Goal: Task Accomplishment & Management: Manage account settings

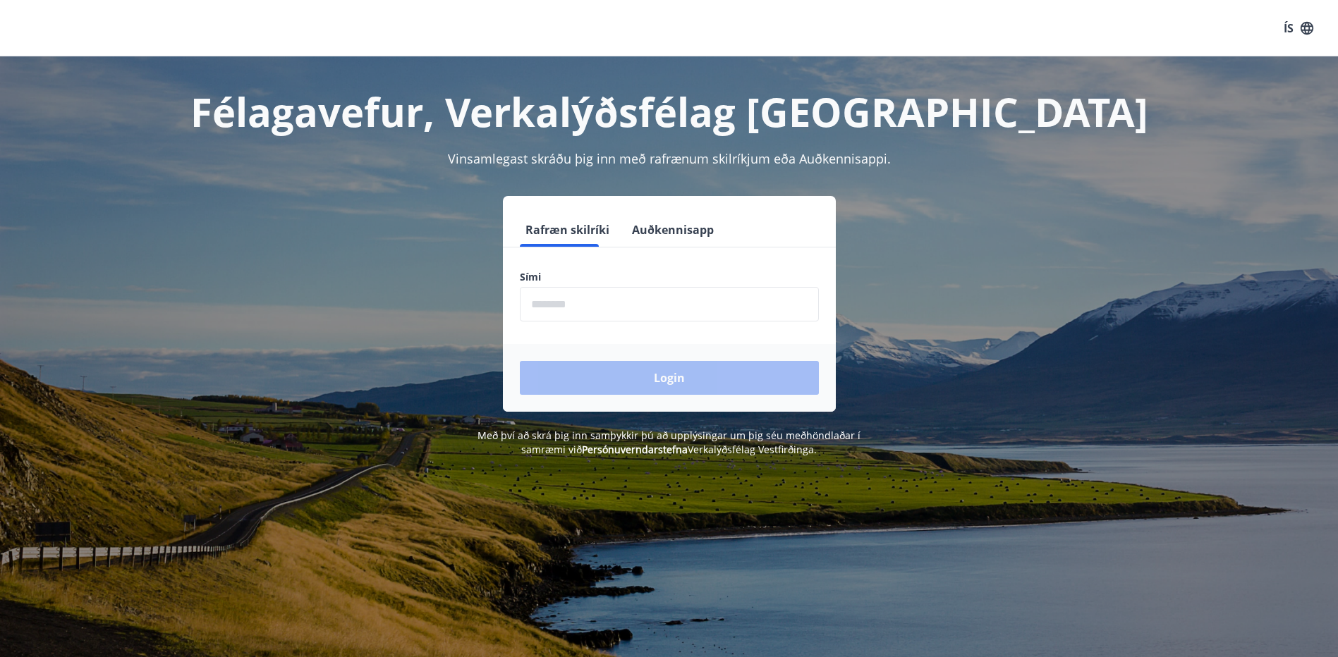
click at [572, 303] on input "phone" at bounding box center [669, 304] width 299 height 35
type input "********"
click at [675, 380] on button "Login" at bounding box center [669, 378] width 299 height 34
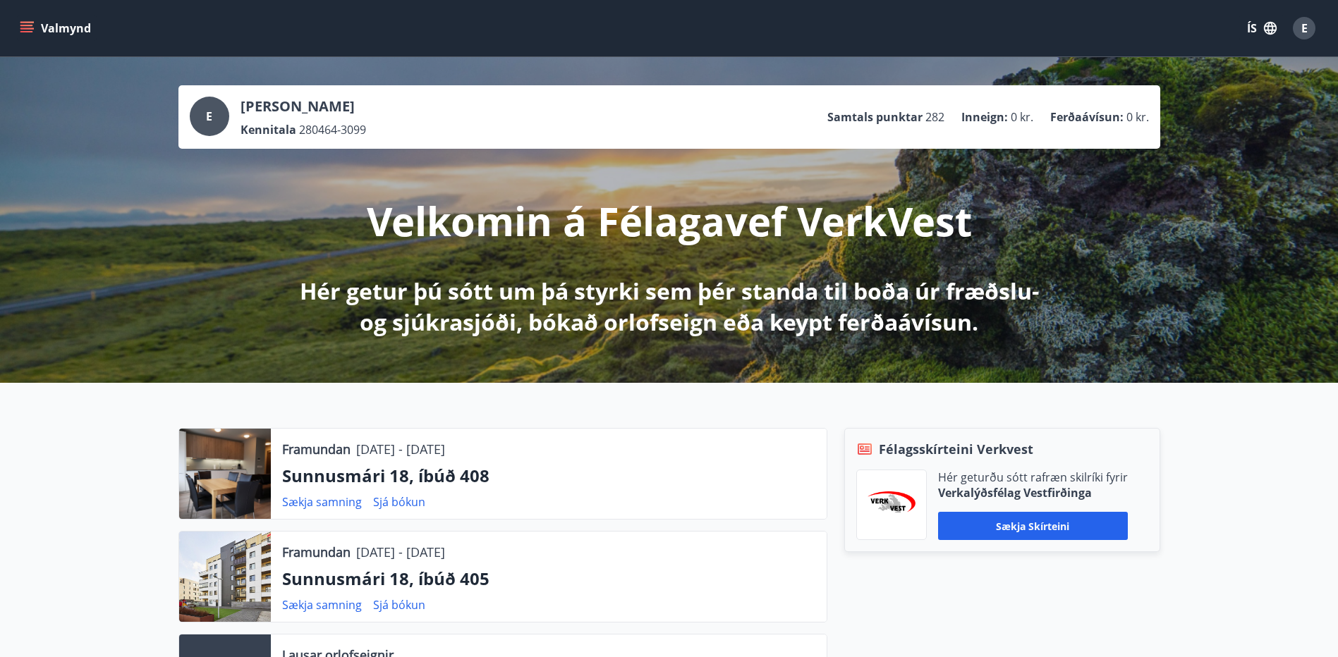
click at [34, 24] on button "Valmynd" at bounding box center [57, 28] width 80 height 25
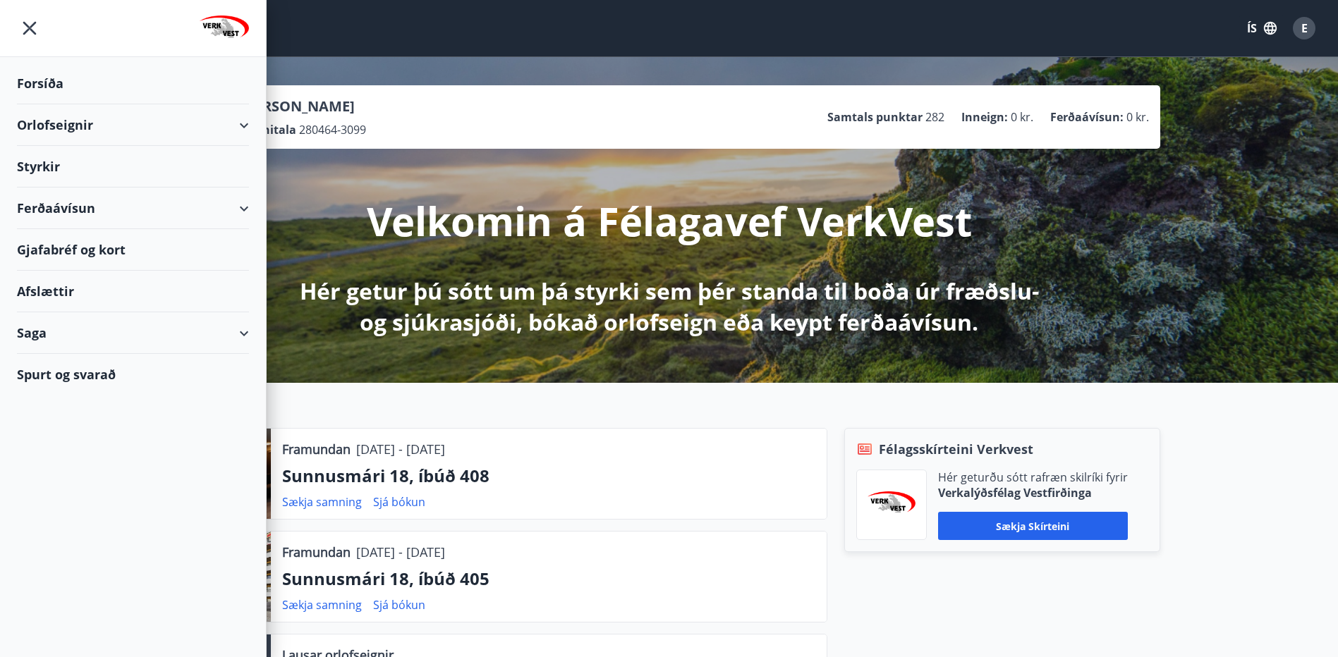
click at [238, 332] on div "Saga" at bounding box center [133, 333] width 232 height 42
click at [80, 547] on div "Skilagreinar" at bounding box center [132, 547] width 209 height 30
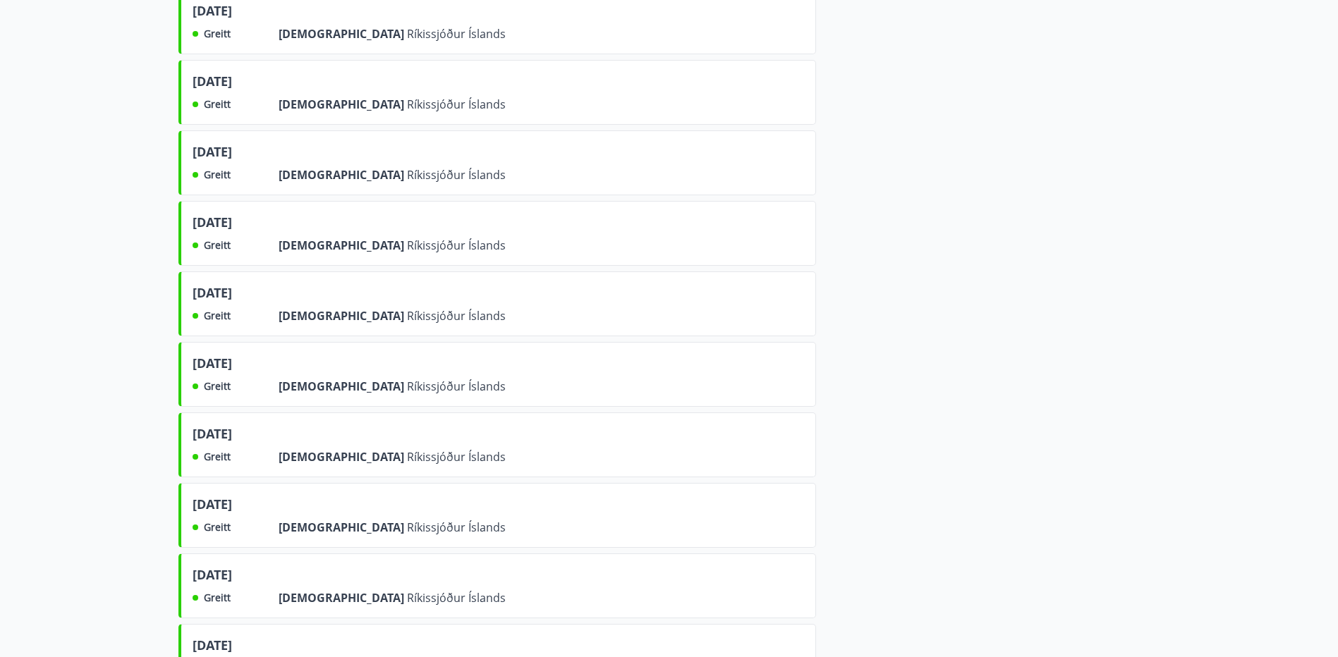
scroll to position [2831, 0]
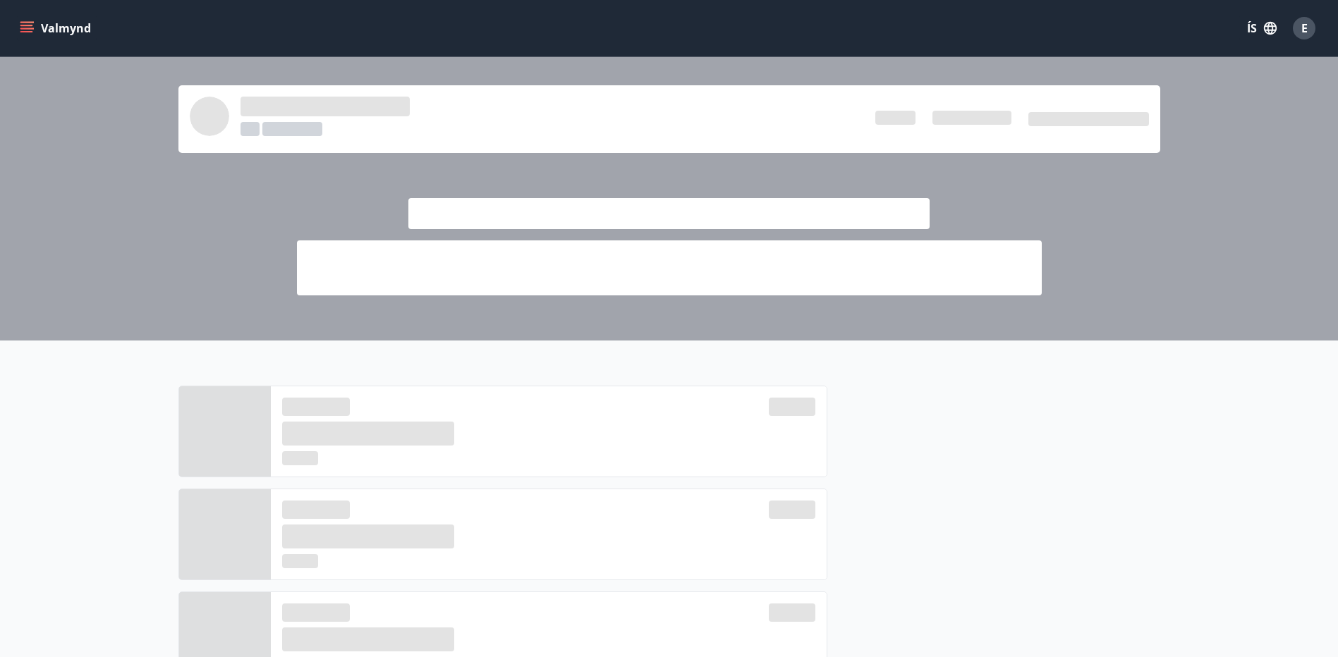
click at [31, 20] on button "Valmynd" at bounding box center [57, 28] width 80 height 25
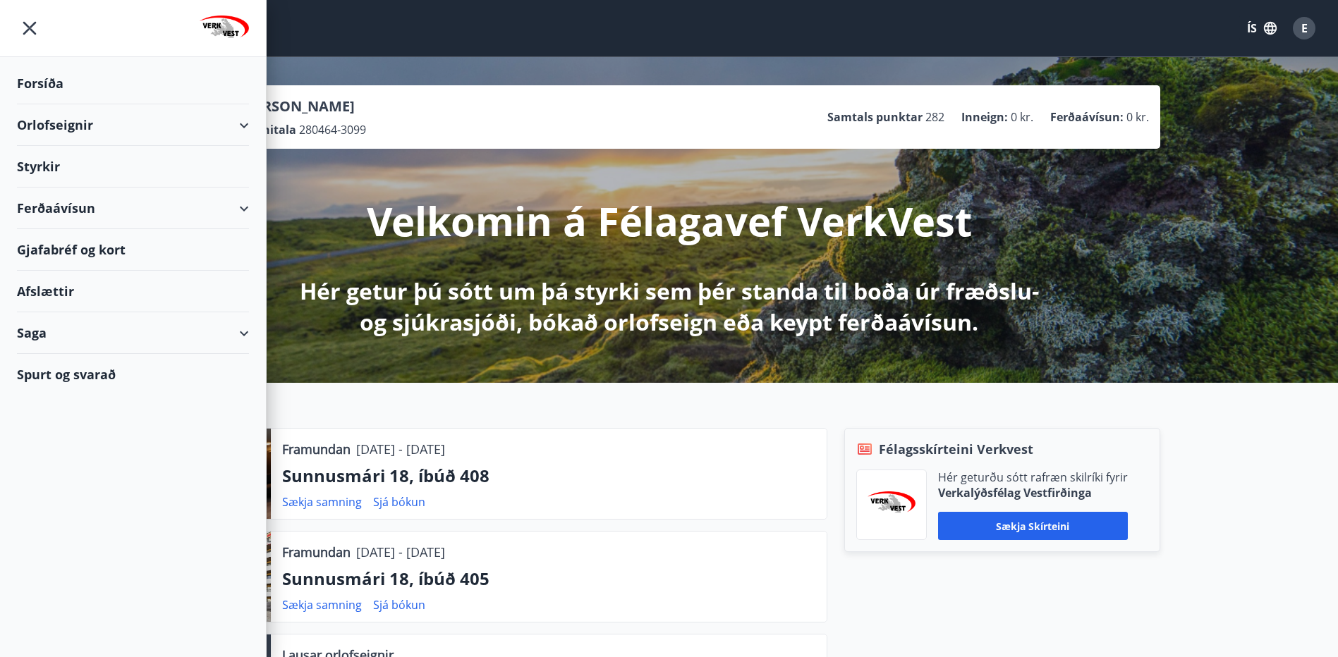
click at [43, 329] on div "Saga" at bounding box center [133, 333] width 232 height 42
click at [27, 25] on icon "menu" at bounding box center [29, 28] width 13 height 13
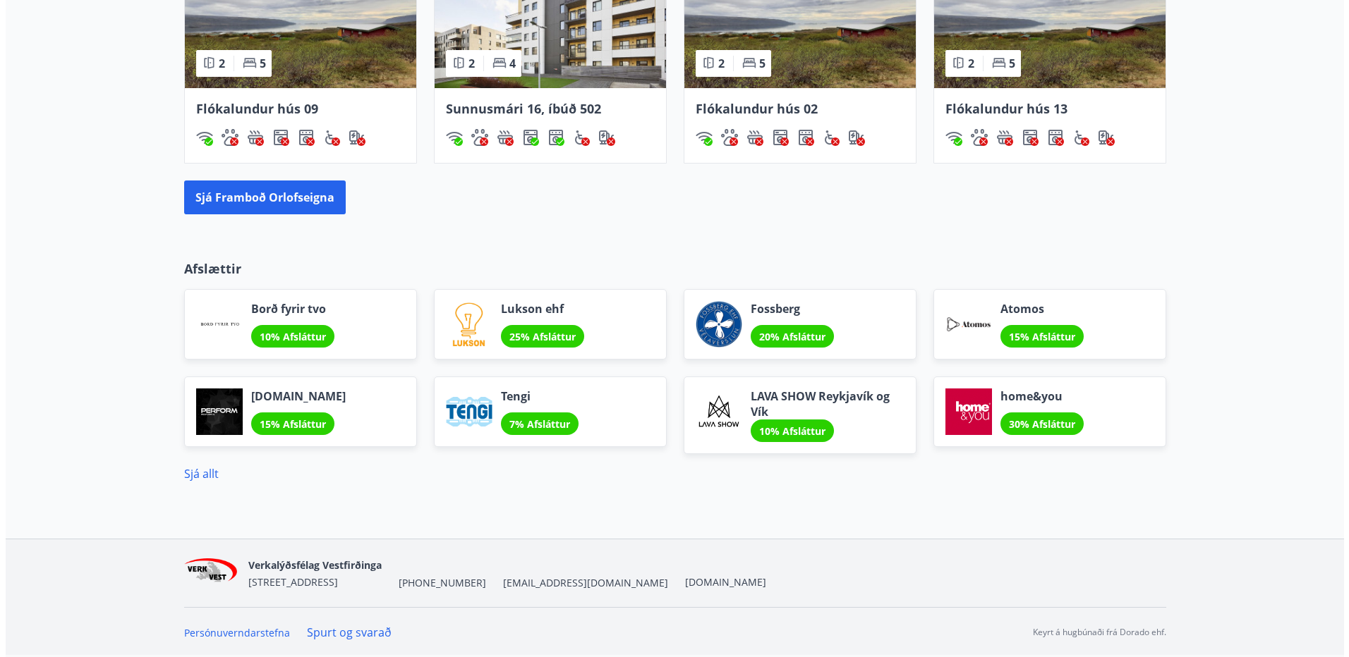
scroll to position [767, 0]
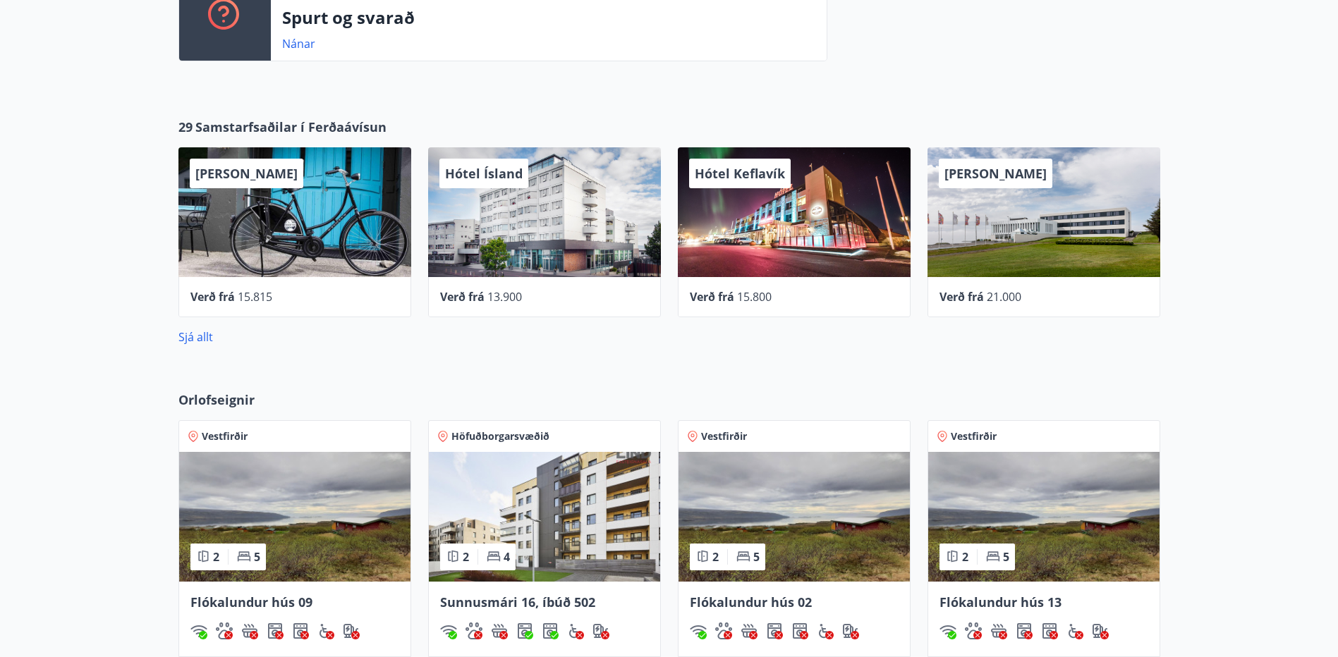
click at [767, 174] on span "Hótel Keflavík" at bounding box center [740, 173] width 90 height 17
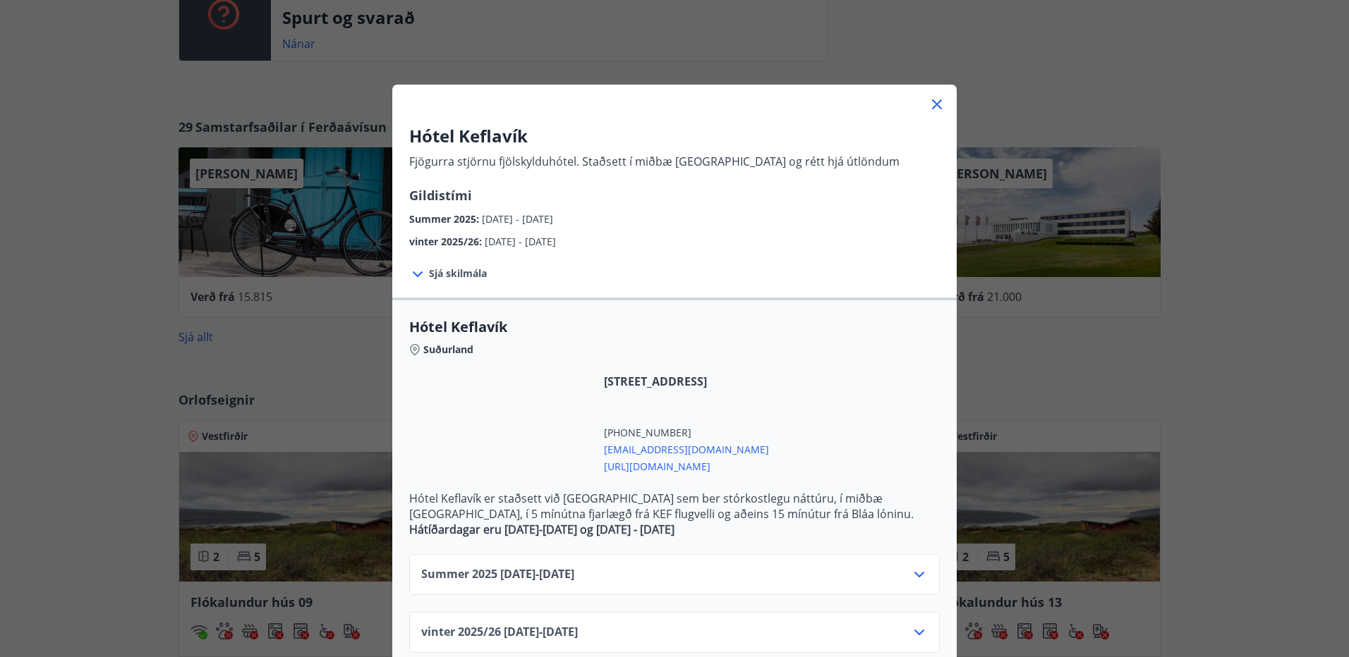
scroll to position [410, 0]
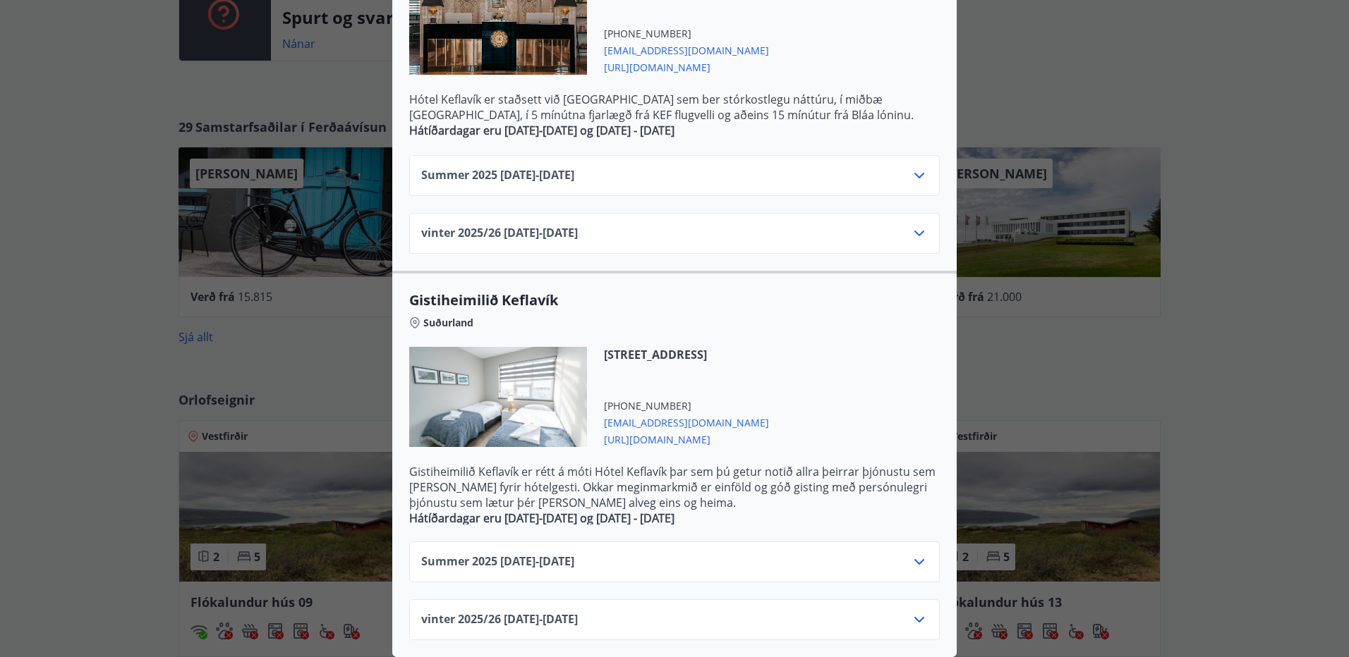
click at [637, 58] on span "https://kef.is/" at bounding box center [686, 66] width 165 height 17
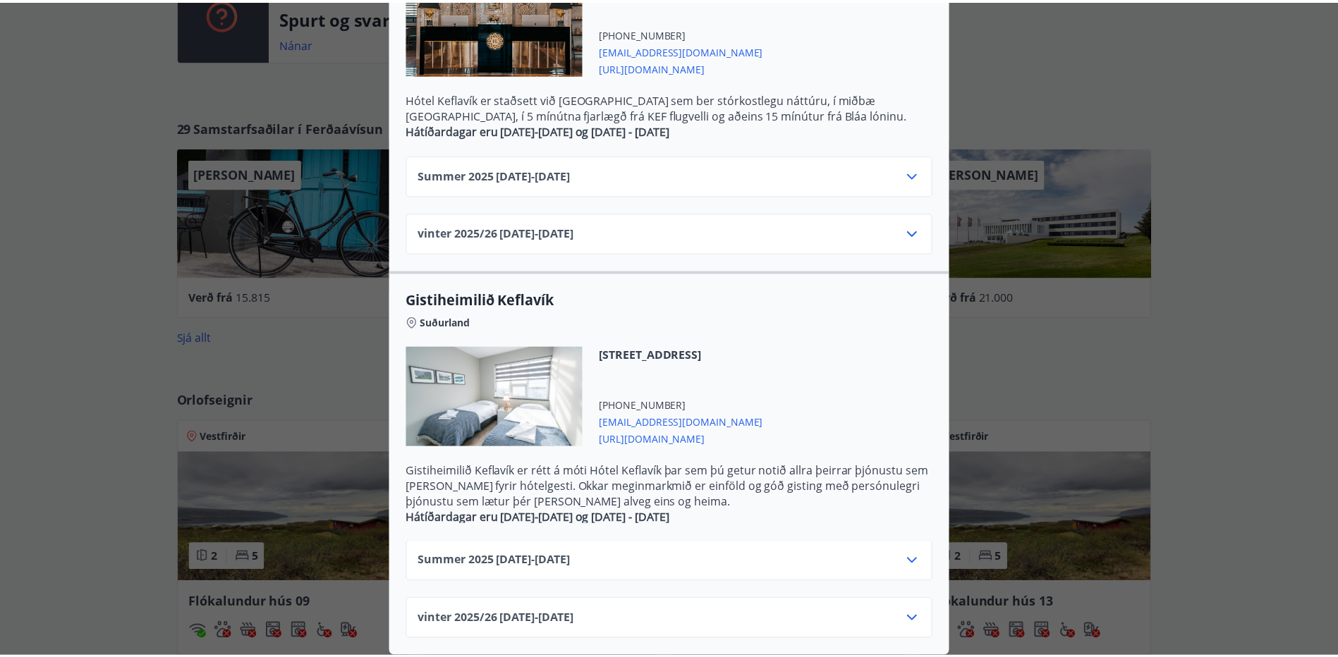
scroll to position [0, 0]
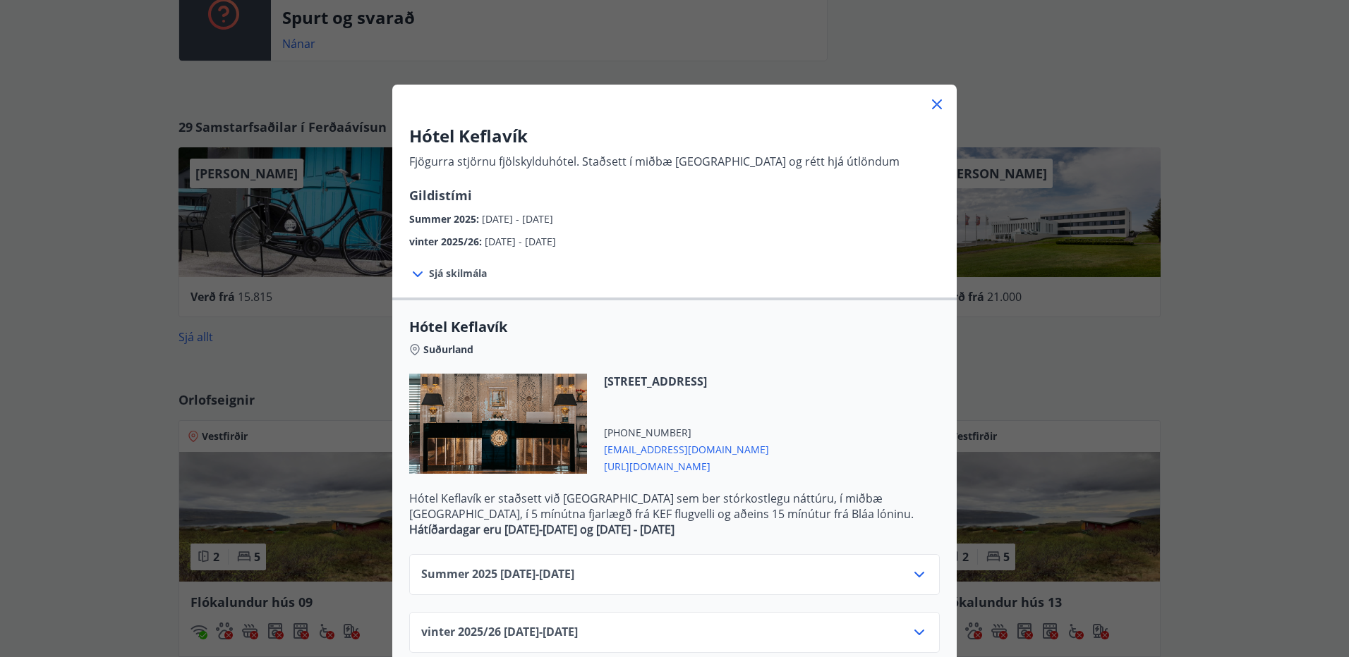
click at [931, 102] on icon at bounding box center [936, 104] width 17 height 17
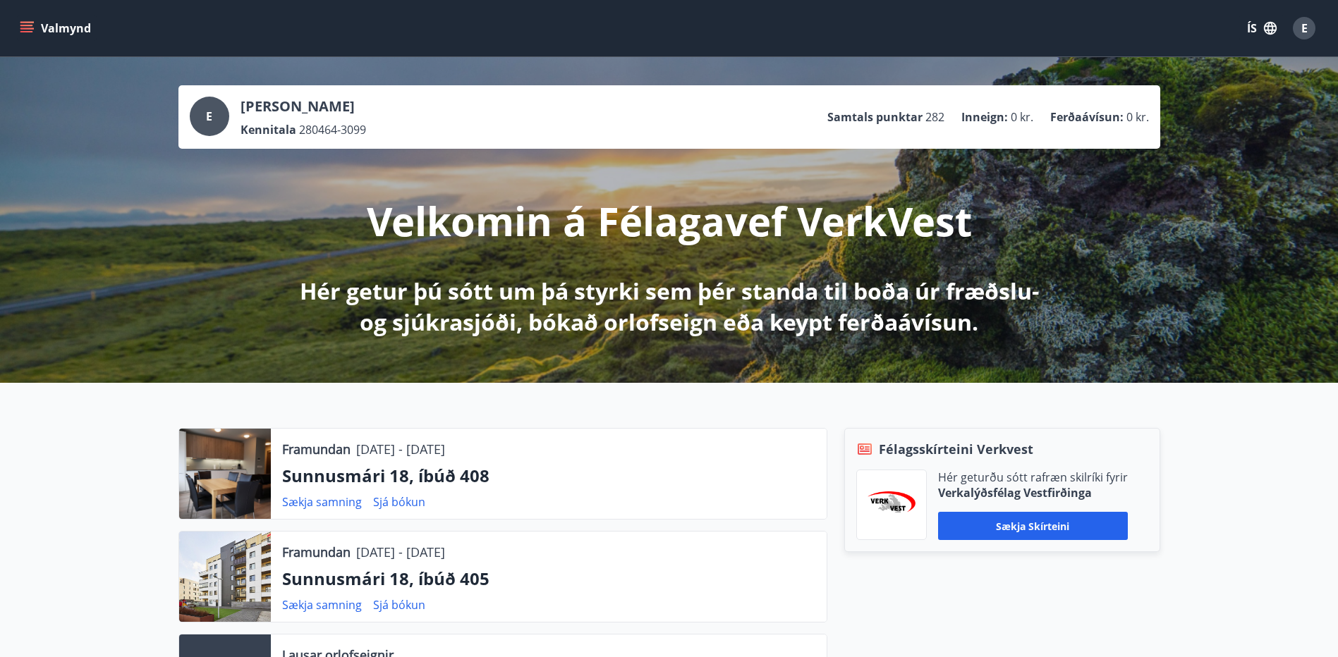
click at [18, 26] on button "Valmynd" at bounding box center [57, 28] width 80 height 25
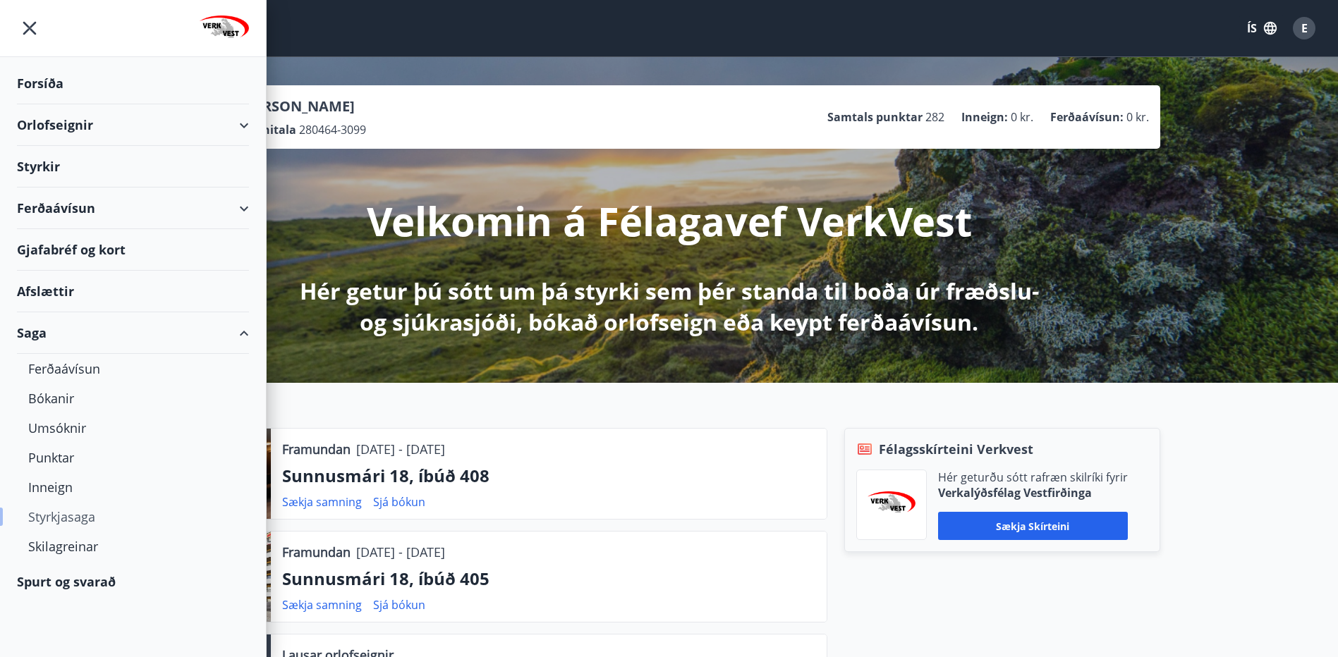
scroll to position [494, 0]
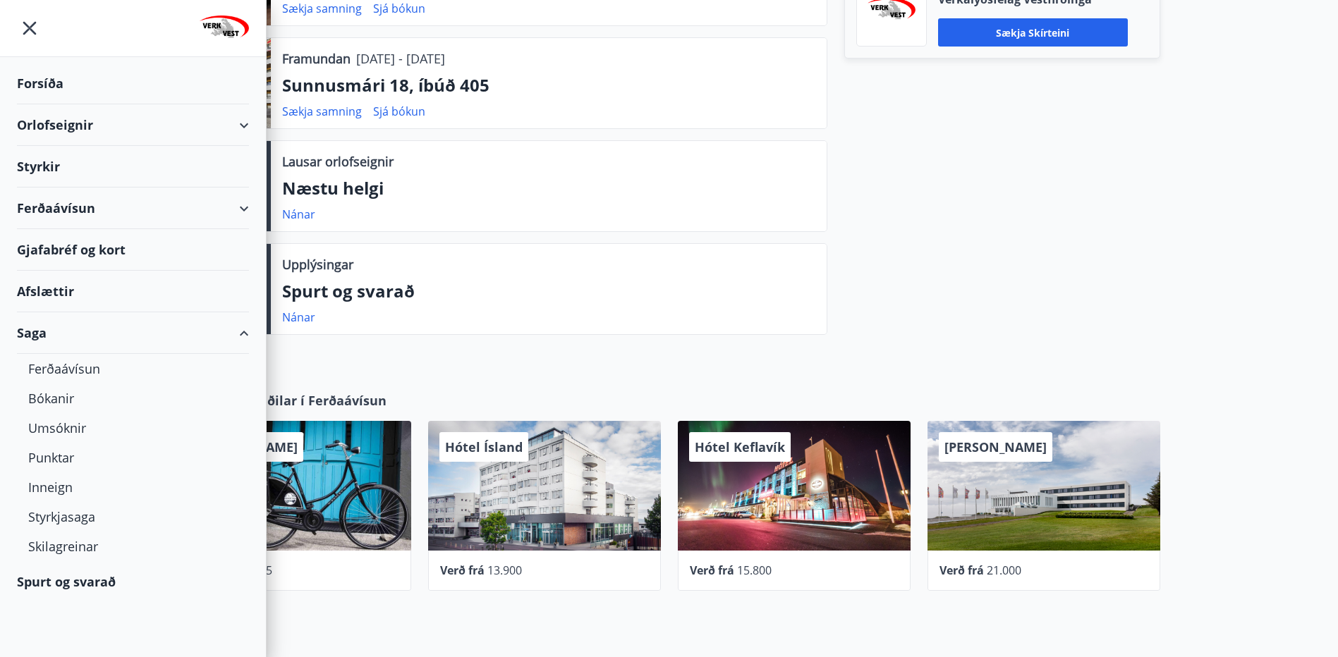
click at [90, 583] on div "Spurt og svarað" at bounding box center [133, 581] width 232 height 41
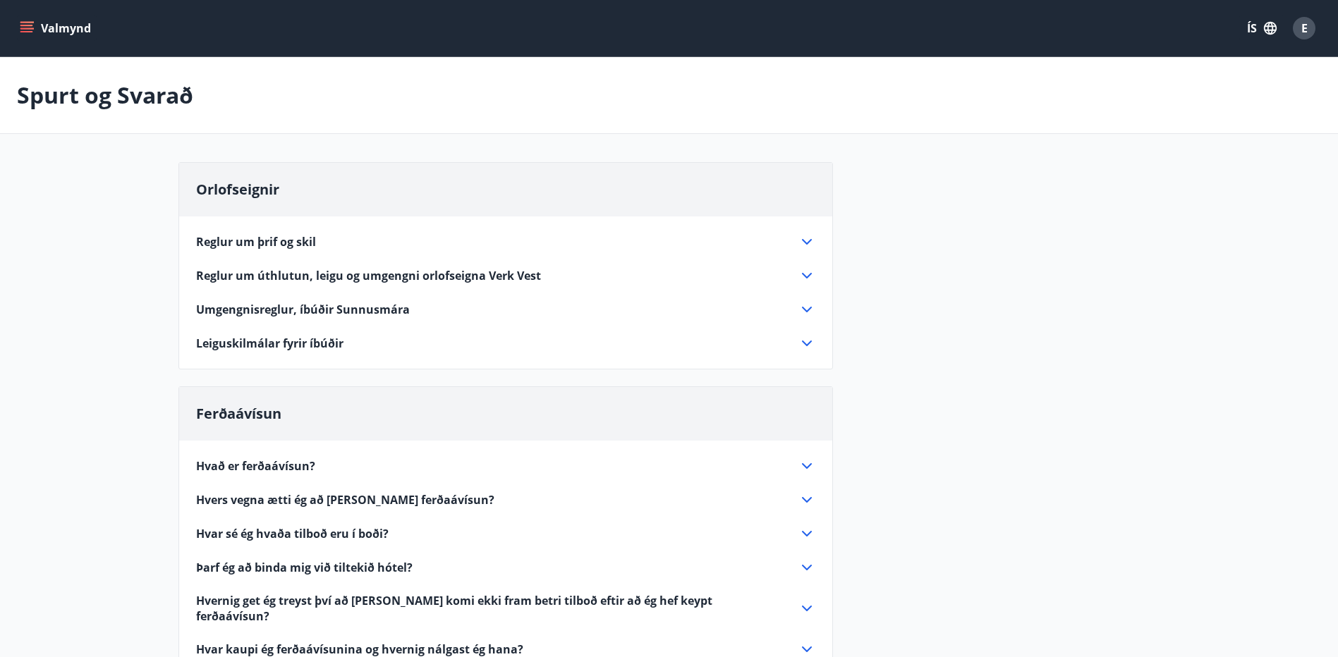
click at [27, 28] on icon "menu" at bounding box center [27, 28] width 14 height 14
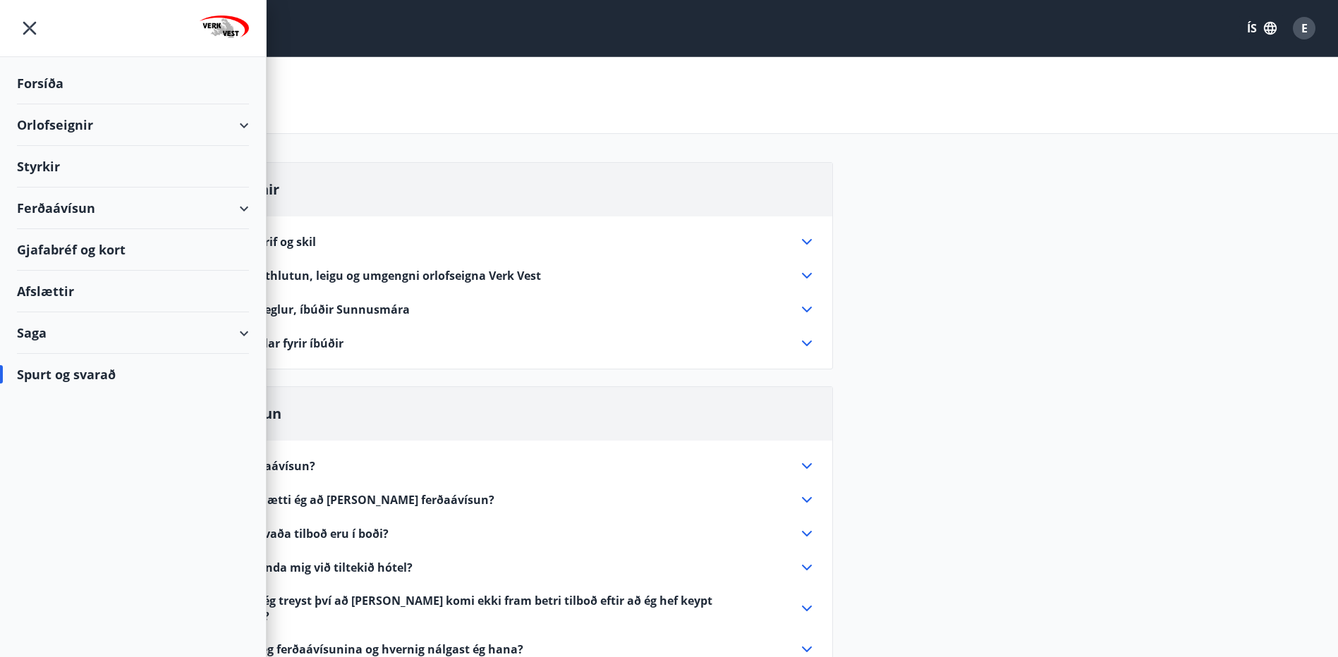
click at [241, 128] on div "Orlofseignir" at bounding box center [133, 125] width 232 height 42
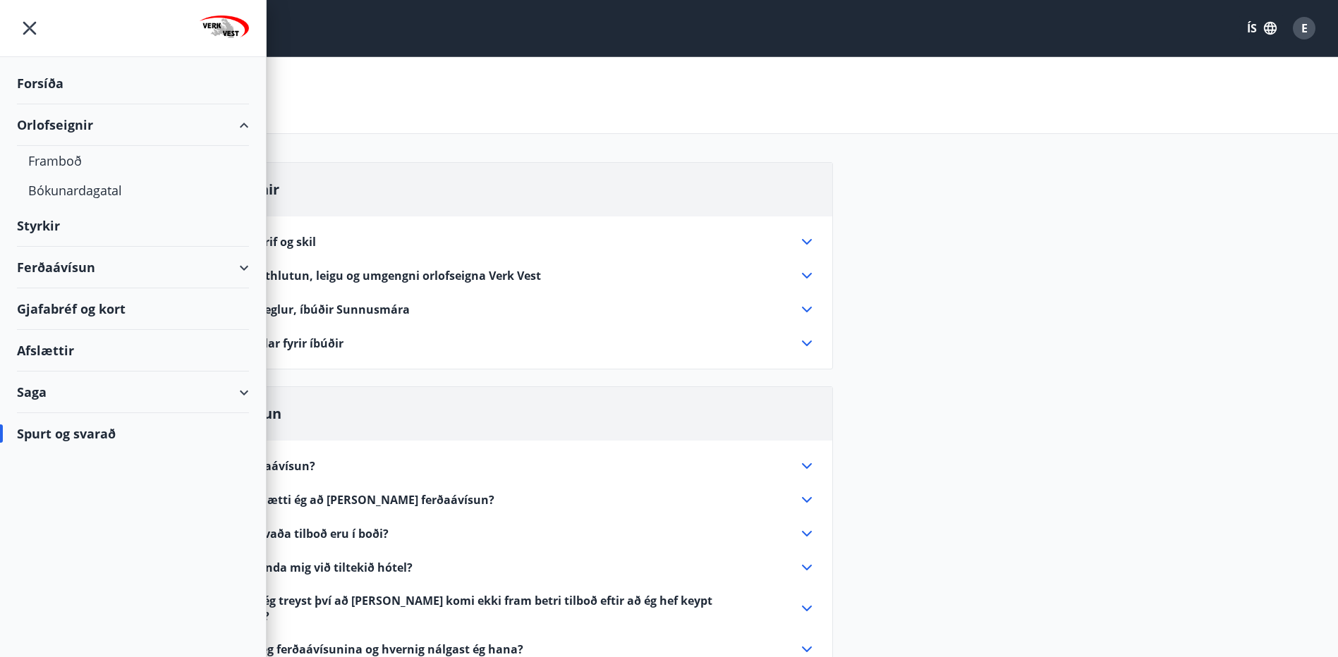
click at [241, 128] on div "Orlofseignir" at bounding box center [133, 125] width 232 height 42
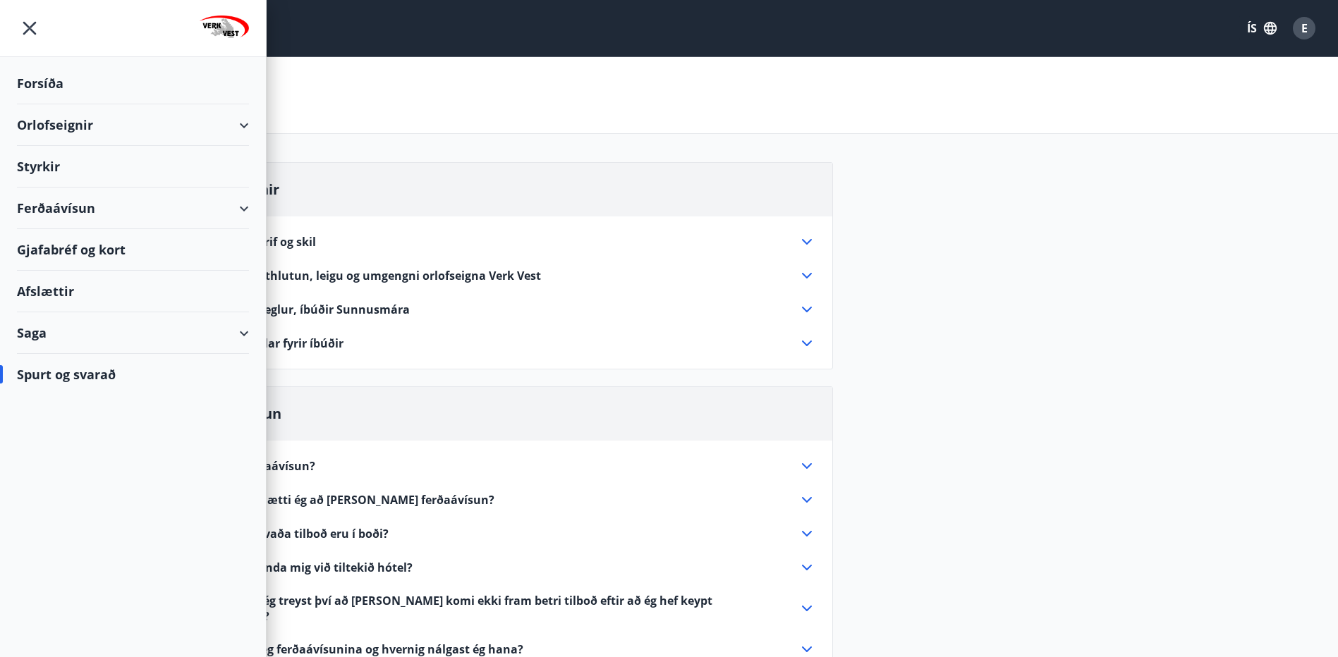
click at [37, 29] on icon "menu" at bounding box center [29, 28] width 25 height 25
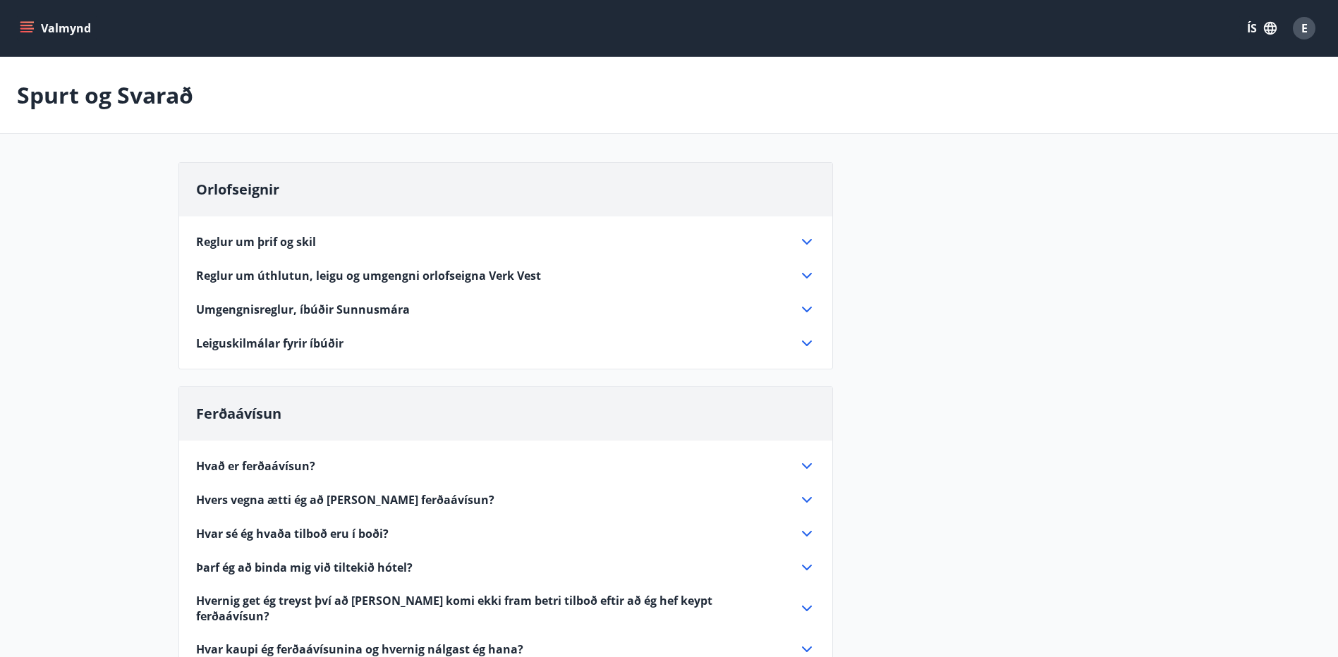
click at [1305, 28] on span "E" at bounding box center [1304, 28] width 6 height 16
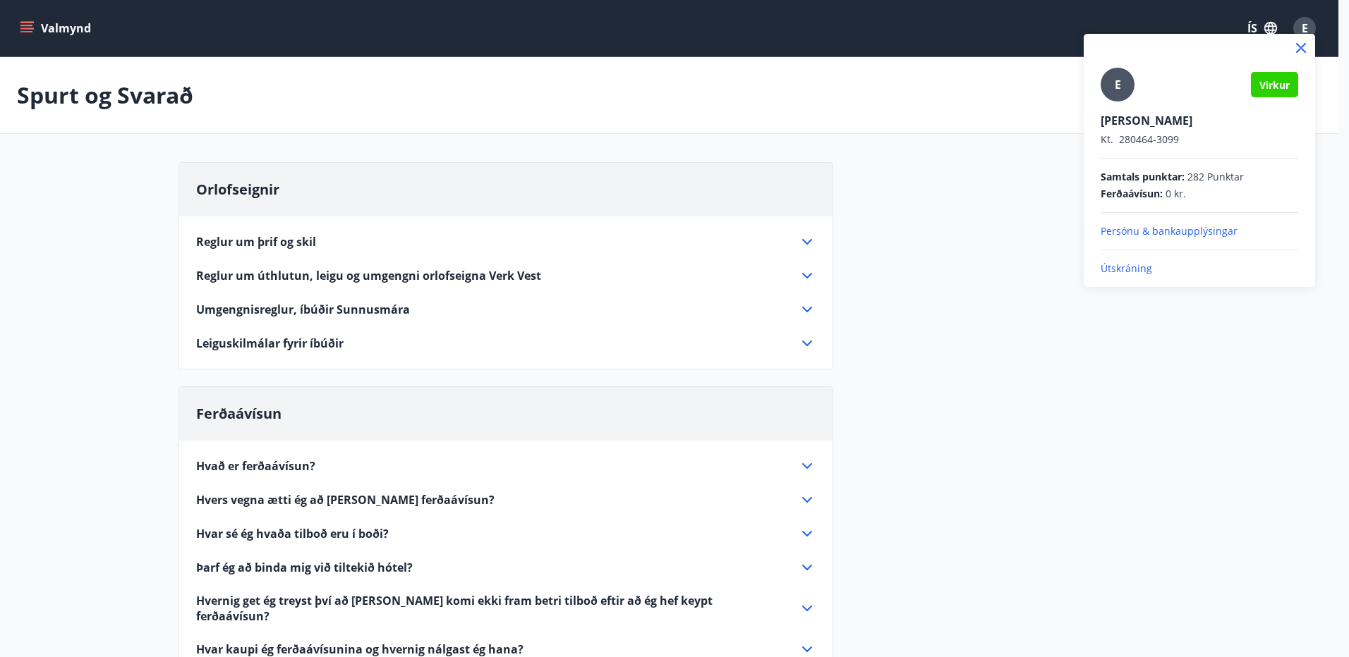
click at [1219, 232] on p "Persónu & bankaupplýsingar" at bounding box center [1199, 231] width 198 height 14
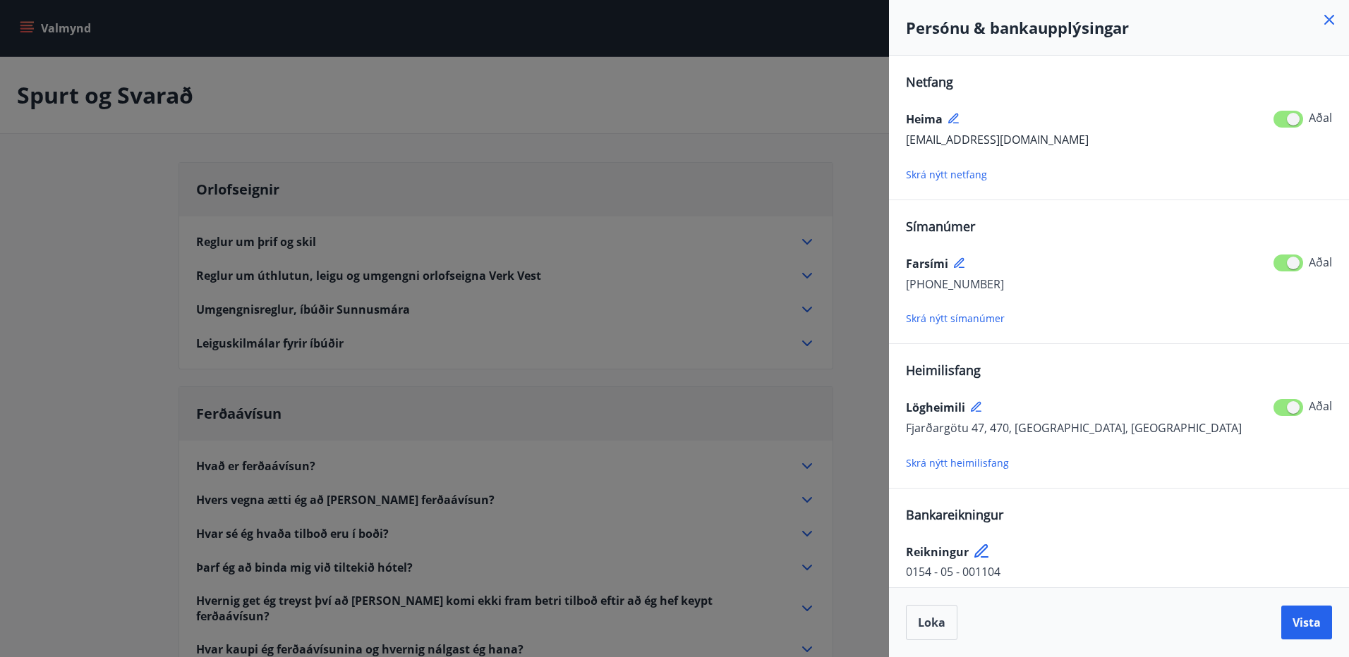
click at [757, 107] on div at bounding box center [674, 328] width 1349 height 657
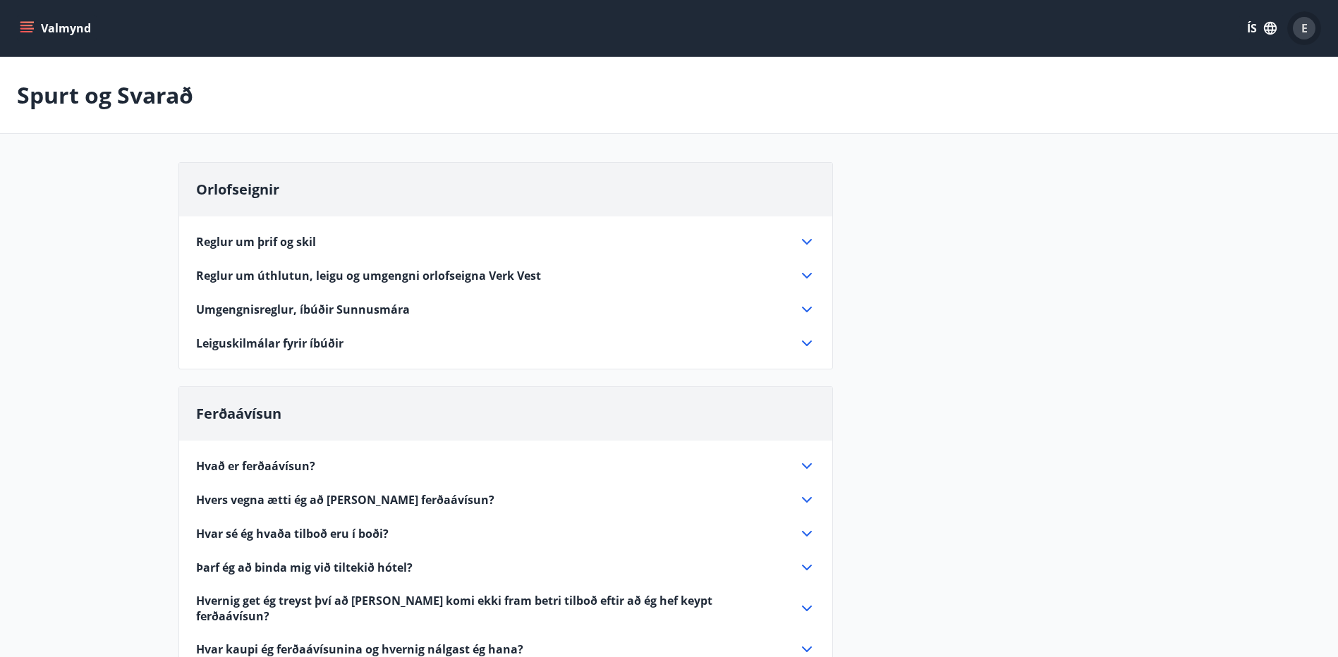
click at [1301, 24] on span "E" at bounding box center [1304, 28] width 6 height 16
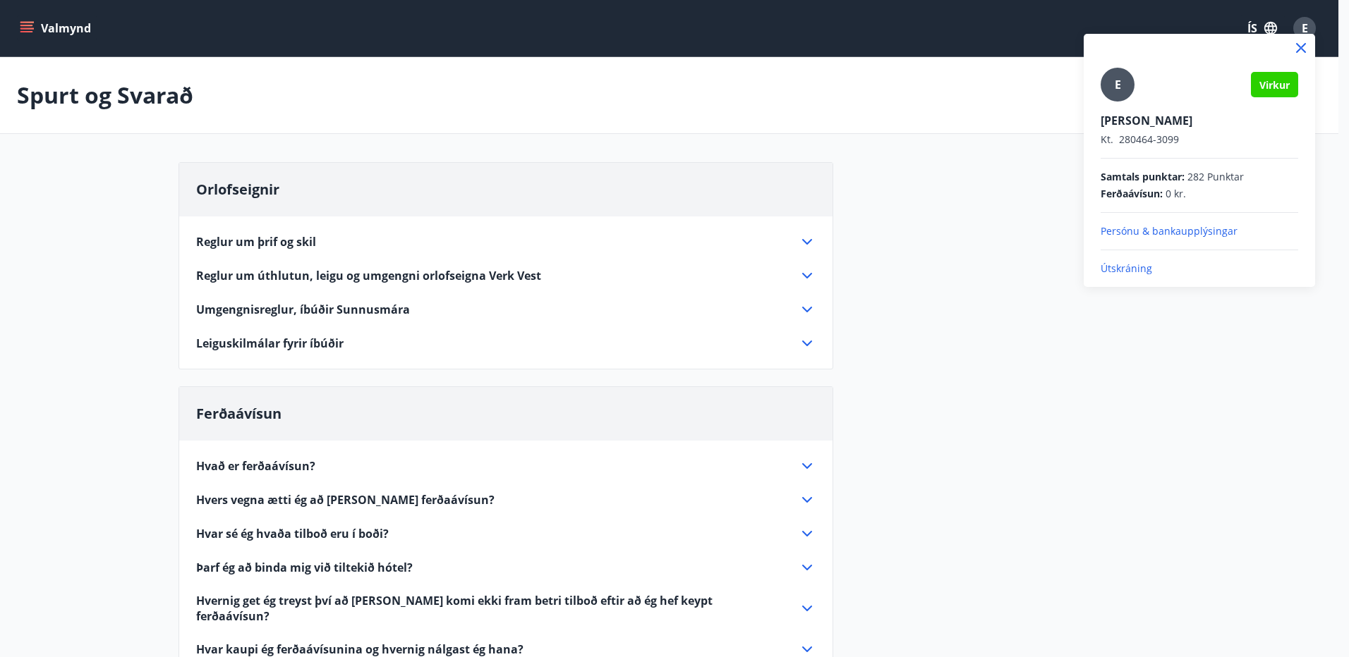
click at [1137, 269] on p "Útskráning" at bounding box center [1199, 269] width 198 height 14
